Goal: Use online tool/utility: Utilize a website feature to perform a specific function

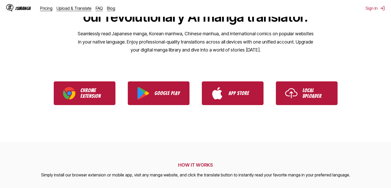
scroll to position [75, 0]
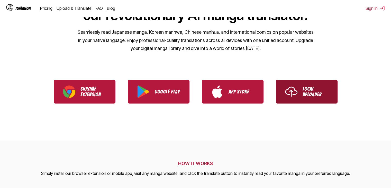
click at [312, 83] on link "Local Uploader" at bounding box center [307, 92] width 62 height 24
click at [287, 87] on img "Use IsManga Local Uploader" at bounding box center [291, 91] width 12 height 12
click at [316, 86] on link "Local Uploader" at bounding box center [307, 92] width 62 height 24
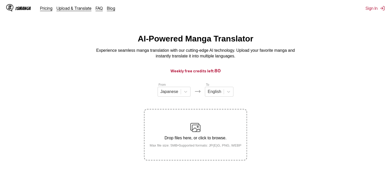
click at [221, 119] on label "Drop files here, or click to browse. Max file size: 5MB • Supported formats: JP…" at bounding box center [195, 134] width 102 height 50
click at [0, 0] on input "Drop files here, or click to browse. Max file size: 5MB • Supported formats: JP…" at bounding box center [0, 0] width 0 height 0
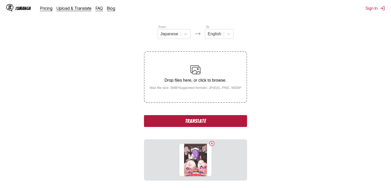
scroll to position [59, 0]
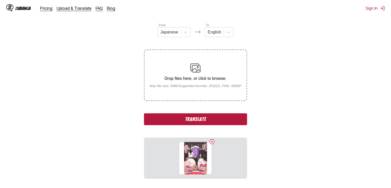
click at [167, 111] on div "From Japanese To English Drop files here, or click to browse. Max file size: 5M…" at bounding box center [195, 101] width 103 height 156
click at [169, 115] on button "Translate" at bounding box center [195, 119] width 103 height 12
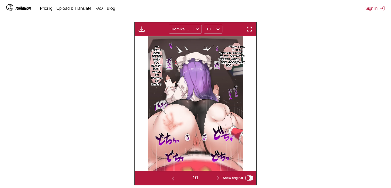
scroll to position [196, 0]
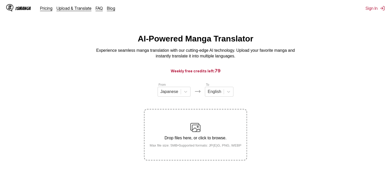
click at [193, 129] on img at bounding box center [195, 127] width 10 height 10
click at [0, 0] on input "Drop files here, or click to browse. Max file size: 5MB • Supported formats: JP…" at bounding box center [0, 0] width 0 height 0
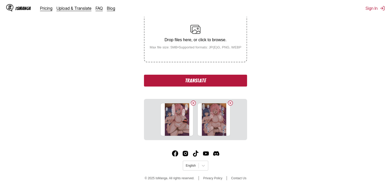
click at [195, 82] on button "Translate" at bounding box center [195, 80] width 103 height 12
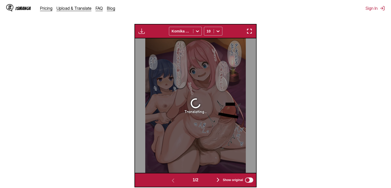
scroll to position [166, 0]
click at [195, 31] on icon at bounding box center [197, 31] width 5 height 5
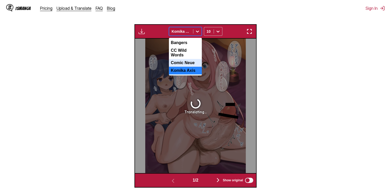
click at [191, 64] on div "Comic Neue" at bounding box center [185, 63] width 33 height 8
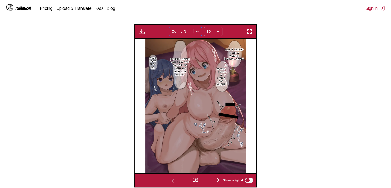
click at [189, 32] on div at bounding box center [181, 31] width 19 height 5
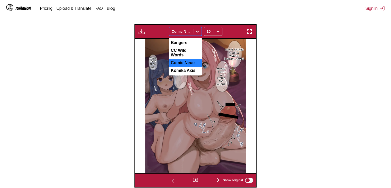
click at [187, 70] on div "Komika Axis" at bounding box center [185, 71] width 33 height 8
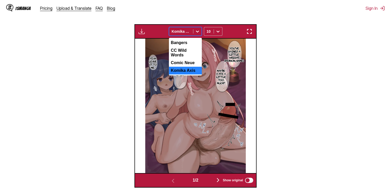
click at [194, 35] on div at bounding box center [197, 31] width 8 height 8
click at [191, 45] on div "Bangers" at bounding box center [185, 43] width 33 height 8
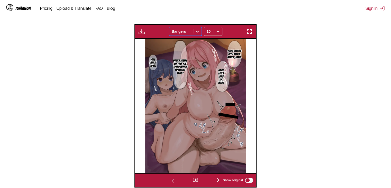
click at [194, 32] on div at bounding box center [197, 31] width 8 height 8
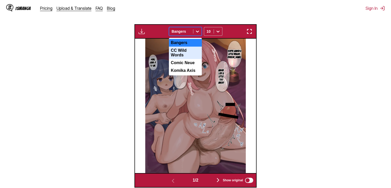
click at [191, 53] on div "CC Wild Words" at bounding box center [185, 52] width 33 height 12
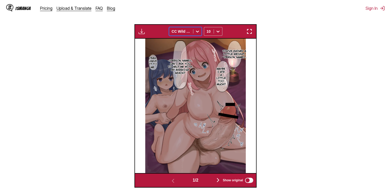
click at [217, 183] on button "button" at bounding box center [217, 179] width 31 height 7
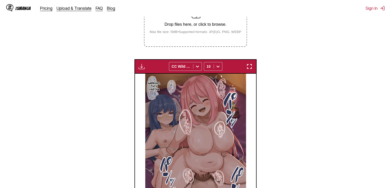
scroll to position [108, 0]
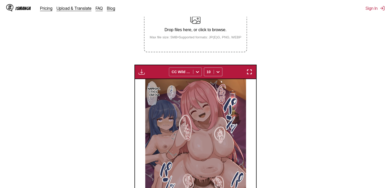
click at [186, 69] on div at bounding box center [181, 71] width 19 height 5
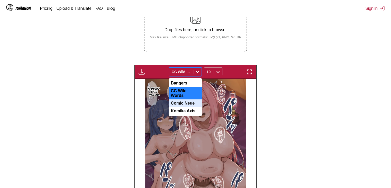
click at [190, 100] on div "Comic Neue" at bounding box center [185, 103] width 33 height 8
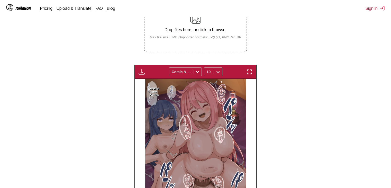
click at [189, 77] on div "Available for premium users only Comic Neue 10" at bounding box center [195, 71] width 122 height 14
click at [209, 74] on div at bounding box center [209, 71] width 4 height 5
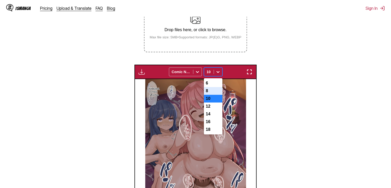
click at [211, 92] on div "8" at bounding box center [213, 91] width 18 height 8
click at [211, 75] on div "8" at bounding box center [209, 71] width 10 height 7
click at [217, 102] on div "10" at bounding box center [213, 99] width 18 height 8
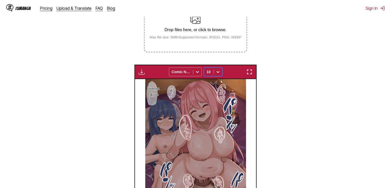
click at [188, 74] on div at bounding box center [181, 71] width 19 height 5
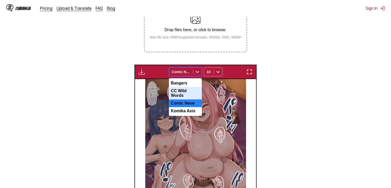
click at [191, 92] on div "CC Wild Words" at bounding box center [185, 93] width 33 height 12
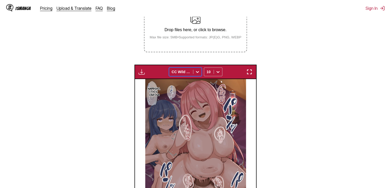
click at [181, 74] on div at bounding box center [181, 71] width 19 height 5
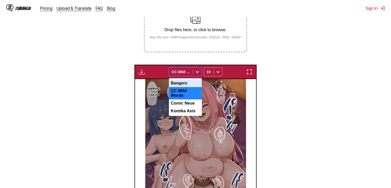
click at [183, 83] on div "Bangers" at bounding box center [185, 83] width 33 height 8
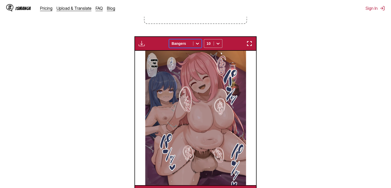
scroll to position [137, 0]
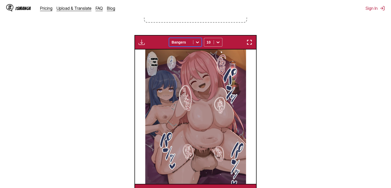
click at [179, 43] on div at bounding box center [181, 42] width 19 height 5
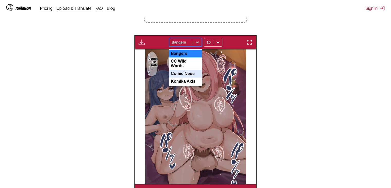
click at [188, 71] on div "Comic Neue" at bounding box center [185, 74] width 33 height 8
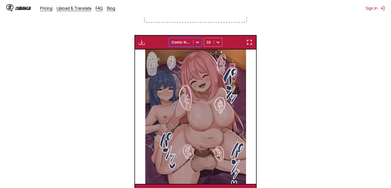
scroll to position [196, 0]
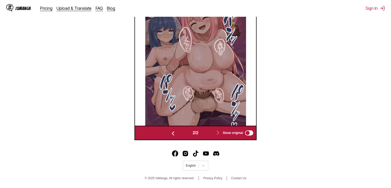
click at [177, 134] on button "button" at bounding box center [172, 132] width 31 height 7
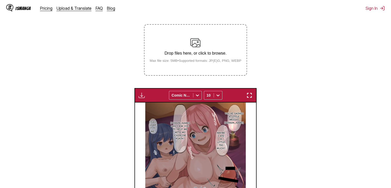
scroll to position [42, 0]
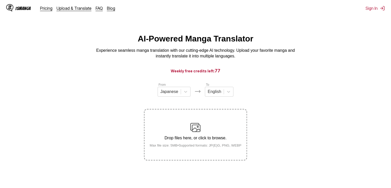
click at [202, 142] on div "Drop files here, or click to browse. Max file size: 5MB • Supported formats: JP…" at bounding box center [195, 134] width 100 height 25
click at [0, 0] on input "Drop files here, or click to browse. Max file size: 5MB • Supported formats: JP…" at bounding box center [0, 0] width 0 height 0
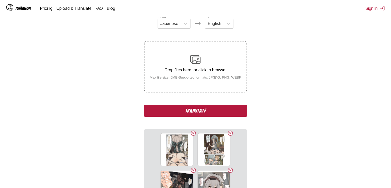
click at [230, 116] on button "Translate" at bounding box center [195, 111] width 103 height 12
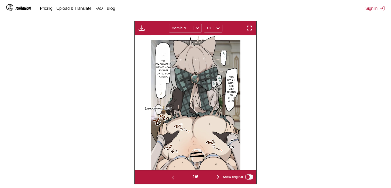
scroll to position [170, 0]
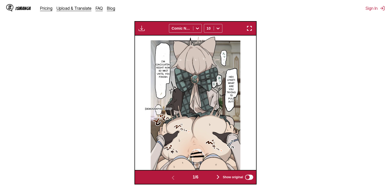
click at [217, 178] on img "button" at bounding box center [218, 176] width 6 height 6
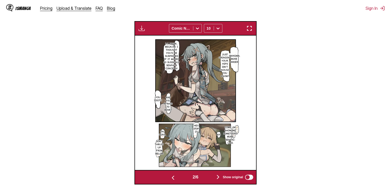
click at [214, 178] on button "button" at bounding box center [217, 176] width 31 height 7
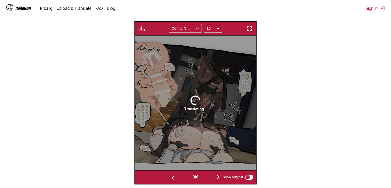
click at [214, 178] on button "button" at bounding box center [217, 176] width 31 height 7
